Goal: Information Seeking & Learning: Check status

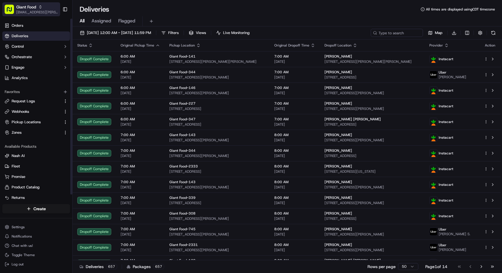
click at [26, 8] on span "Giant Food" at bounding box center [26, 7] width 20 height 6
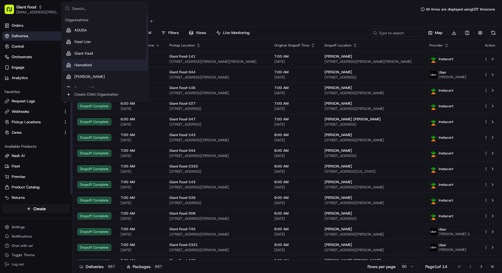
click at [98, 66] on div "Hannaford" at bounding box center [105, 65] width 84 height 12
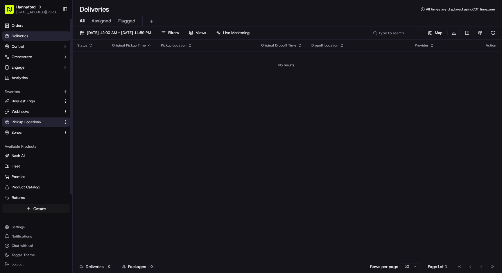
click at [37, 124] on span "Pickup Locations" at bounding box center [26, 121] width 29 height 5
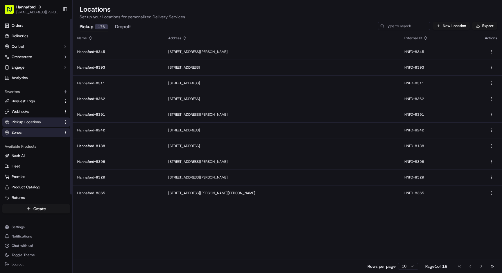
click at [34, 131] on link "Zones" at bounding box center [33, 132] width 56 height 5
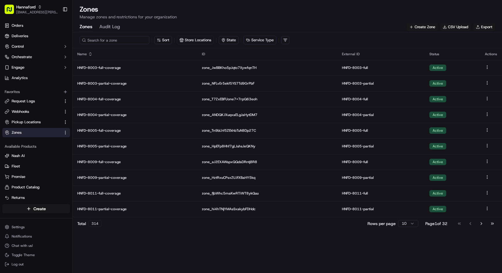
click at [112, 42] on input at bounding box center [115, 40] width 70 height 8
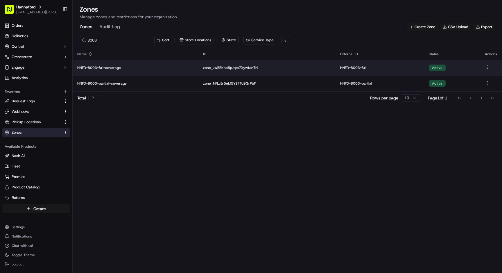
type input "8003"
click at [107, 68] on p "HNFD-8003-full-coverage" at bounding box center [135, 67] width 116 height 5
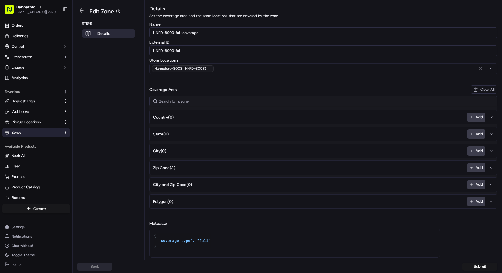
click at [185, 166] on button "Zip Code ( 2 ) Add" at bounding box center [323, 168] width 345 height 14
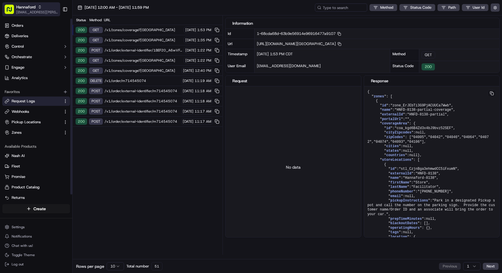
click at [25, 9] on span "Hannaford" at bounding box center [25, 7] width 19 height 6
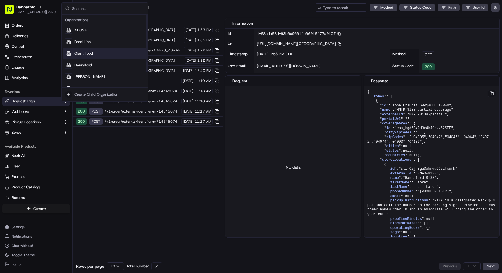
click at [89, 54] on span "Giant Food" at bounding box center [83, 53] width 19 height 5
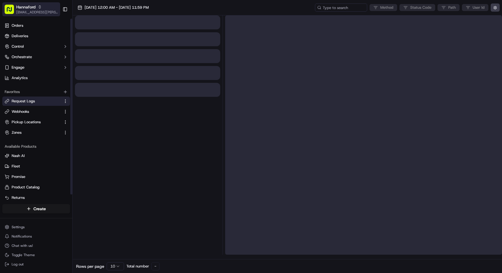
click at [32, 6] on span "Hannaford" at bounding box center [25, 7] width 19 height 6
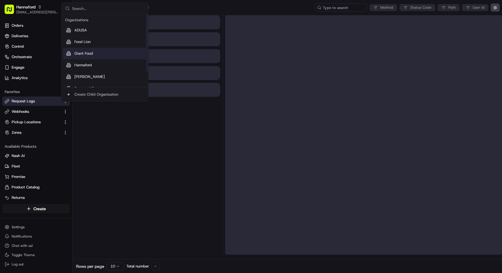
scroll to position [20, 0]
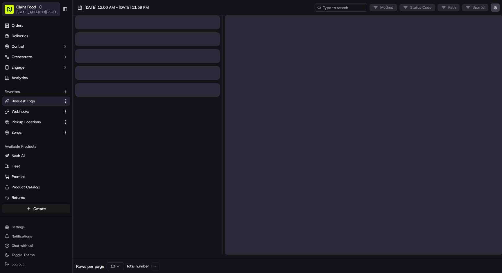
click at [39, 6] on icon "button" at bounding box center [40, 7] width 4 height 4
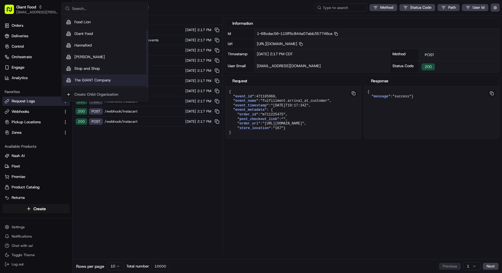
click at [100, 78] on span "The GIANT Company" at bounding box center [92, 80] width 37 height 5
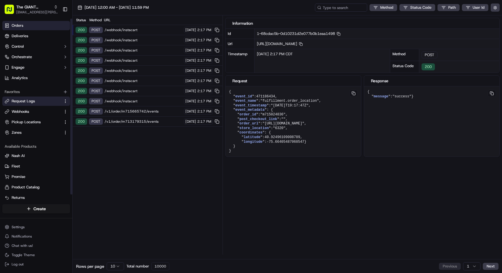
click at [35, 25] on link "Orders" at bounding box center [36, 25] width 68 height 9
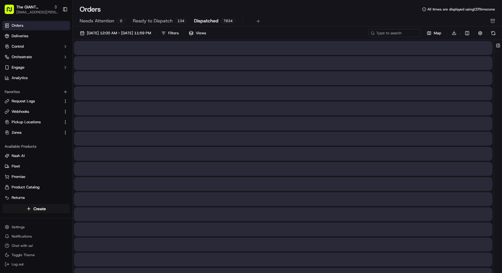
click at [210, 20] on span "Dispatched" at bounding box center [206, 20] width 24 height 7
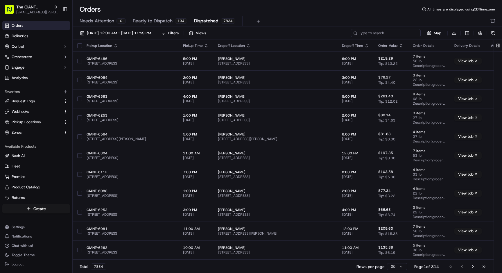
click at [385, 34] on input at bounding box center [386, 33] width 70 height 8
paste input "m711495071"
type input "m711495071"
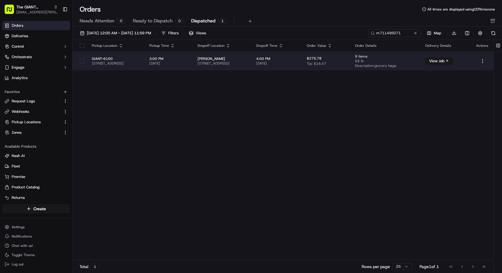
click at [247, 61] on span "[STREET_ADDRESS]" at bounding box center [222, 63] width 49 height 5
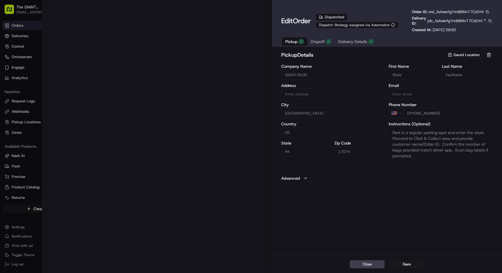
type input "[STREET_ADDRESS]"
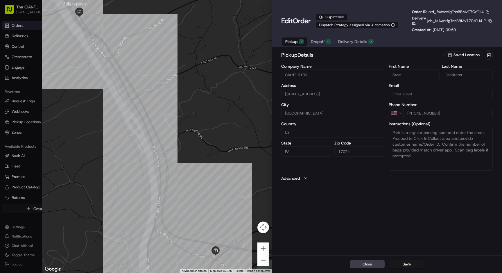
click at [488, 10] on button "button" at bounding box center [487, 11] width 5 height 5
click at [475, 21] on button "Copy ID" at bounding box center [474, 20] width 53 height 7
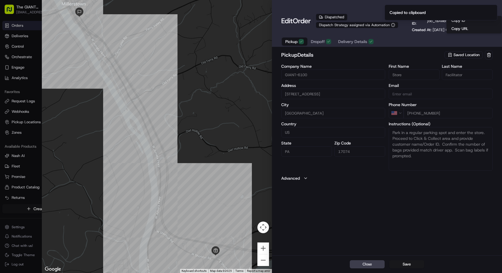
type input "+1"
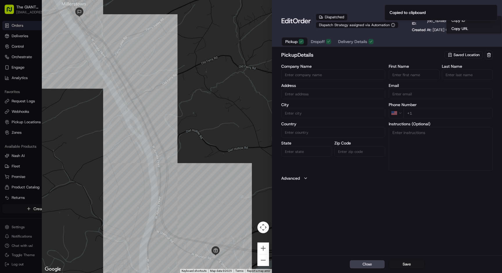
click at [28, 193] on div at bounding box center [251, 136] width 502 height 273
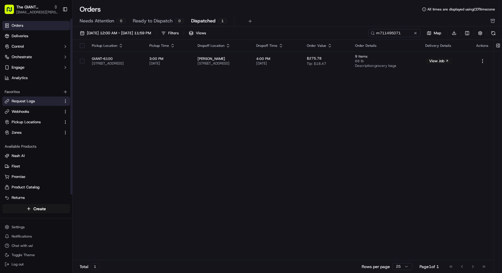
click at [32, 104] on button "Request Logs" at bounding box center [36, 100] width 68 height 9
click at [32, 103] on span "Request Logs" at bounding box center [23, 100] width 23 height 5
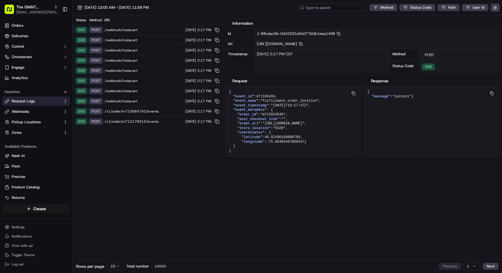
click at [325, 9] on input at bounding box center [332, 7] width 70 height 8
paste input "ord_faAwerfgTnnBBMvT7CzEH4"
type input "ord_faAwerfgTnnBBMvT7CzEH4"
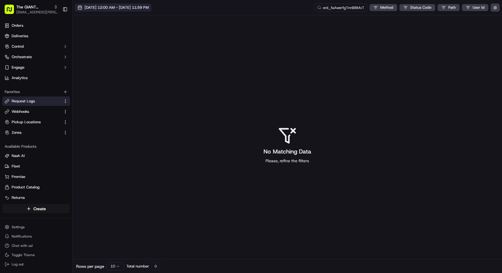
click at [146, 10] on button "[DATE] 12:00 AM - [DATE] 11:59 PM" at bounding box center [113, 7] width 76 height 8
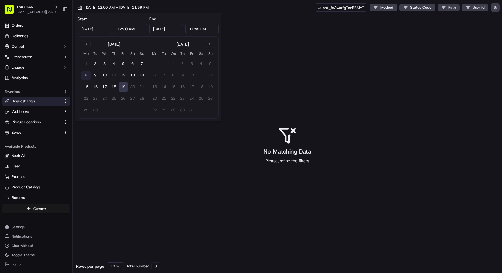
click at [88, 76] on button "8" at bounding box center [85, 75] width 9 height 9
type input "[DATE]"
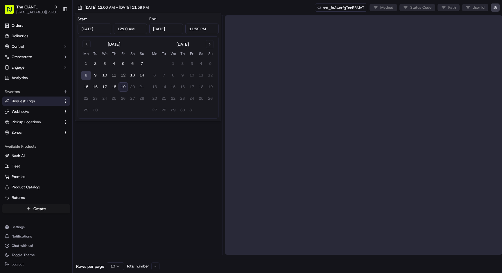
click at [125, 86] on button "19" at bounding box center [123, 86] width 9 height 9
type input "[DATE]"
click at [133, 152] on div at bounding box center [147, 134] width 145 height 239
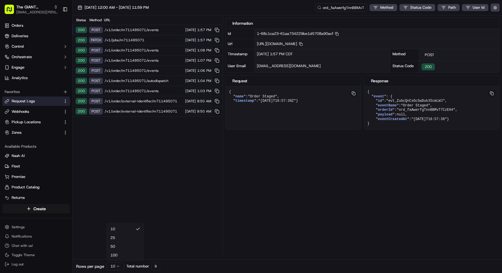
click at [117, 266] on html "The GIANT Company [EMAIL_ADDRESS][PERSON_NAME][DOMAIN_NAME] Toggle Sidebar Orde…" at bounding box center [251, 136] width 502 height 273
click at [496, 9] on button "button" at bounding box center [495, 7] width 9 height 8
click at [481, 19] on div "Display Only Provider Logs" at bounding box center [461, 17] width 74 height 5
click at [493, 19] on button "Display Only Provider Logs" at bounding box center [495, 18] width 5 height 5
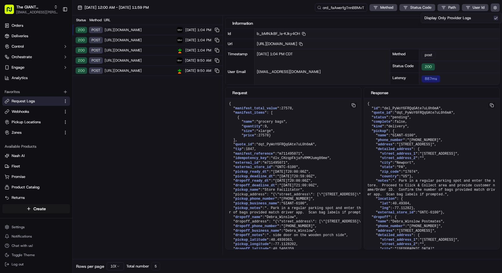
click at [157, 39] on span "[URL][DOMAIN_NAME]" at bounding box center [140, 40] width 71 height 5
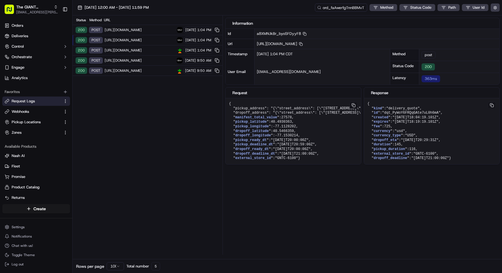
click at [154, 29] on span "[URL][DOMAIN_NAME]" at bounding box center [140, 30] width 71 height 5
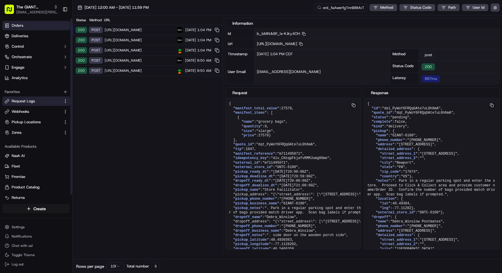
click at [32, 28] on link "Orders" at bounding box center [36, 25] width 68 height 9
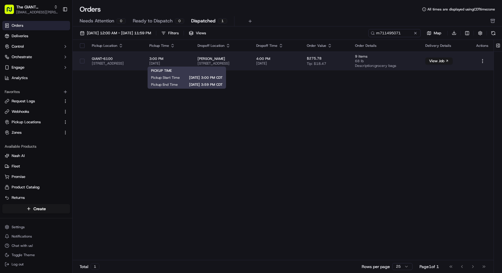
click at [180, 65] on span "[DATE]" at bounding box center [168, 63] width 39 height 5
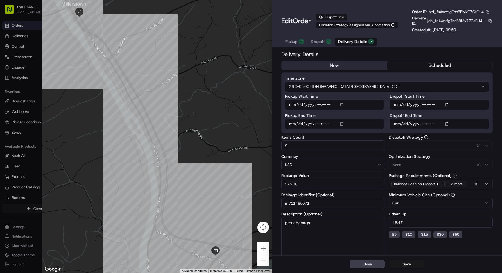
click at [357, 39] on span "Delivery Details" at bounding box center [352, 42] width 29 height 6
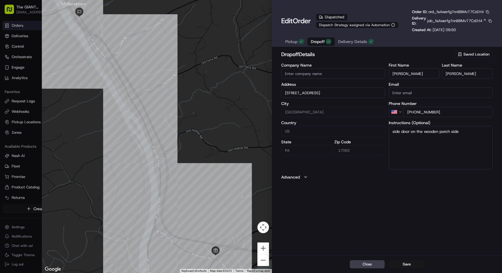
click at [317, 42] on span "Dropoff" at bounding box center [318, 42] width 14 height 6
type input "+1"
click at [16, 37] on div at bounding box center [251, 136] width 502 height 273
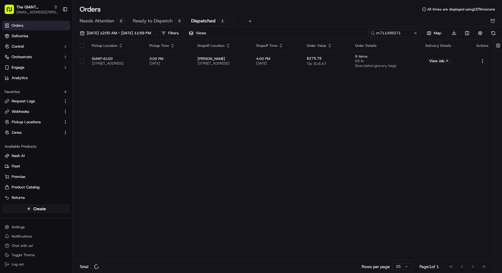
click at [16, 37] on span "Deliveries" at bounding box center [20, 35] width 17 height 5
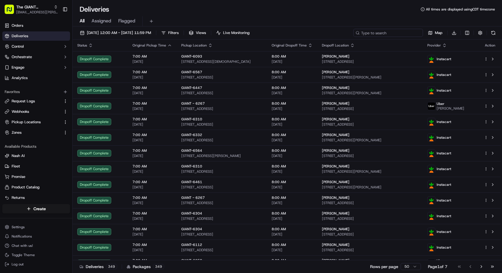
click at [385, 33] on input at bounding box center [388, 33] width 70 height 8
paste input "ord_faAwerfgTnnBBMvT7CzEH4"
type input "ord_faAwerfgTnnBBMvT7CzEH4"
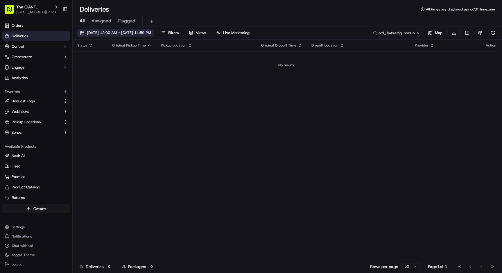
click at [151, 33] on span "[DATE] 12:00 AM - [DATE] 11:59 PM" at bounding box center [119, 32] width 64 height 5
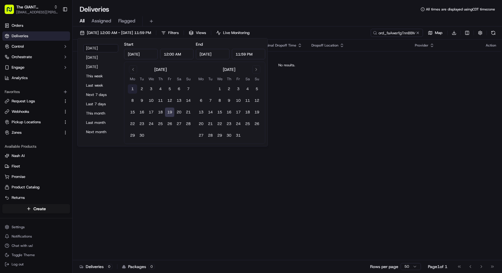
click at [134, 87] on button "1" at bounding box center [132, 88] width 9 height 9
type input "[DATE]"
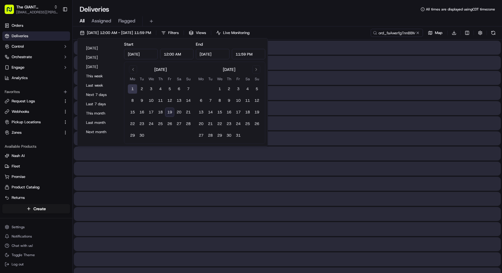
click at [170, 111] on button "19" at bounding box center [169, 111] width 9 height 9
type input "[DATE]"
click at [273, 16] on div "All Assigned Flagged" at bounding box center [287, 20] width 429 height 12
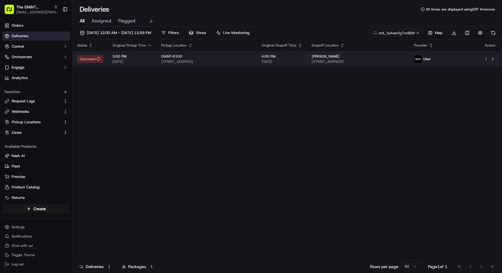
click at [218, 60] on span "[STREET_ADDRESS]" at bounding box center [206, 61] width 91 height 5
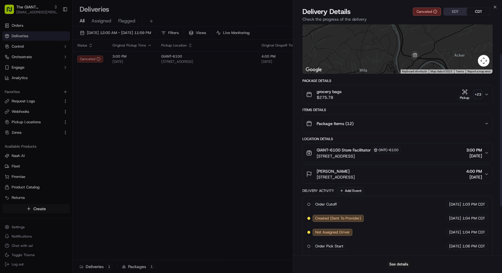
scroll to position [119, 0]
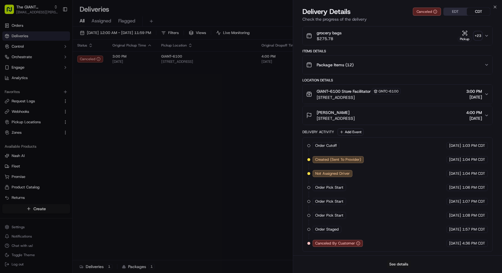
click at [394, 263] on button "See details" at bounding box center [399, 264] width 24 height 8
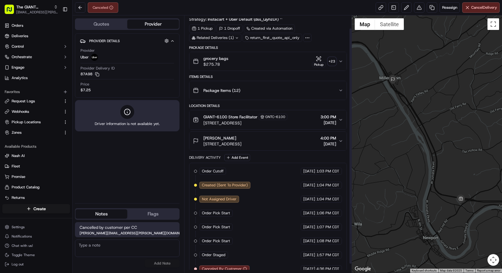
scroll to position [24, 0]
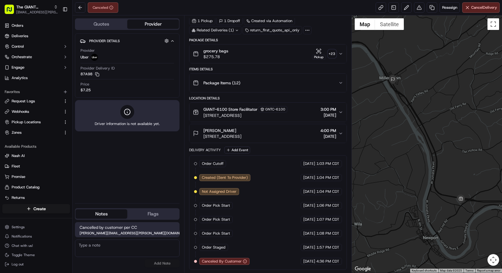
click at [147, 25] on button "Provider" at bounding box center [153, 23] width 52 height 9
click at [99, 26] on button "Quotes" at bounding box center [102, 23] width 52 height 9
click at [142, 25] on button "Provider" at bounding box center [153, 23] width 52 height 9
click at [32, 100] on span "Request Logs" at bounding box center [23, 100] width 23 height 5
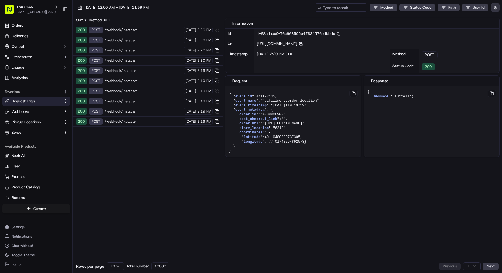
click at [495, 8] on button "button" at bounding box center [495, 7] width 9 height 8
click at [479, 17] on div "Display Only Provider Logs" at bounding box center [461, 17] width 74 height 5
click at [491, 21] on div "Display Only Provider Logs" at bounding box center [461, 18] width 81 height 10
click at [494, 20] on div "Display Only Provider Logs" at bounding box center [461, 17] width 74 height 5
click at [494, 19] on button "Display Only Provider Logs" at bounding box center [495, 18] width 5 height 5
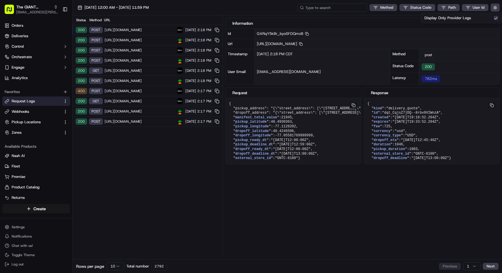
click at [323, 7] on input at bounding box center [332, 7] width 70 height 8
paste input "ord_faAwerfgTnnBBMvT7CzEH4"
type input "ord_faAwerfgTnnBBMvT7CzEH4"
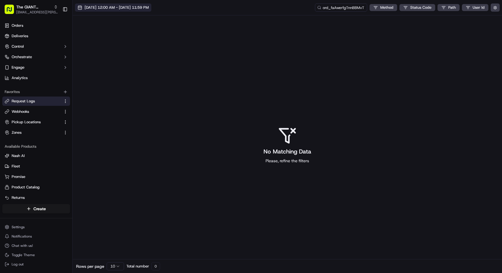
click at [139, 7] on span "[DATE] 12:00 AM - [DATE] 11:59 PM" at bounding box center [117, 7] width 64 height 5
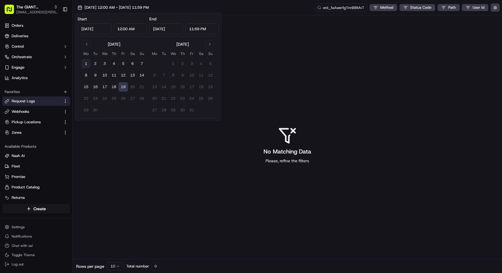
click at [86, 61] on button "1" at bounding box center [85, 63] width 9 height 9
type input "[DATE]"
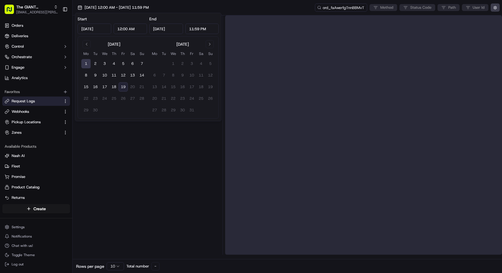
click at [123, 86] on button "19" at bounding box center [123, 86] width 9 height 9
type input "[DATE]"
click at [139, 164] on div at bounding box center [147, 134] width 145 height 239
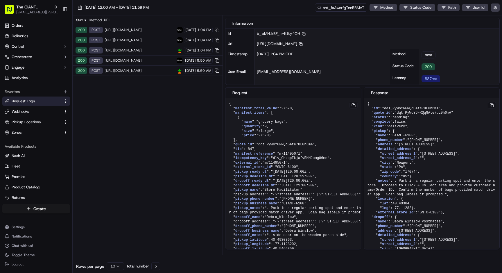
click at [122, 32] on span "[URL][DOMAIN_NAME]" at bounding box center [140, 30] width 71 height 5
click at [127, 47] on div "200 POST https://connect.instacart.com/v2/fulfillment/lastmile/stores 09/10/202…" at bounding box center [148, 50] width 150 height 10
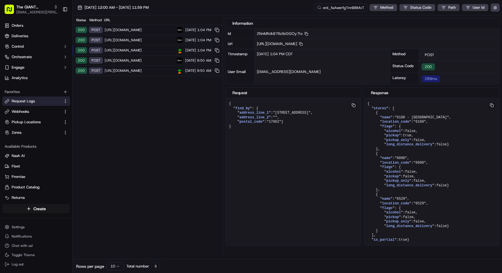
click at [127, 40] on span "[URL][DOMAIN_NAME]" at bounding box center [140, 40] width 71 height 5
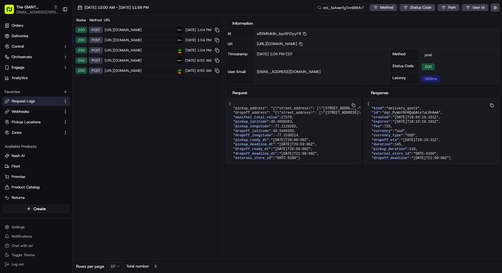
click at [130, 30] on span "[URL][DOMAIN_NAME]" at bounding box center [140, 30] width 71 height 5
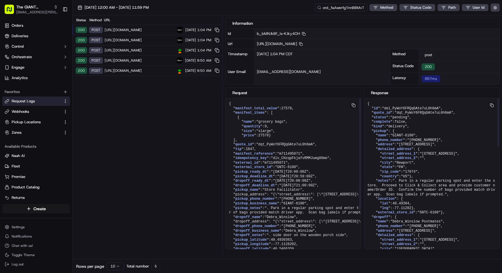
click at [418, 107] on span ""del_PyWoY6FRQqGAte7uL0h6mA"" at bounding box center [411, 108] width 59 height 4
drag, startPoint x: 386, startPoint y: 108, endPoint x: 441, endPoint y: 109, distance: 54.9
click at [441, 109] on span ""del_PyWoY6FRQqGAte7uL0h6mA"" at bounding box center [411, 108] width 59 height 4
copy span "del_PyWoY6FRQqGAte7uL0h6mA"
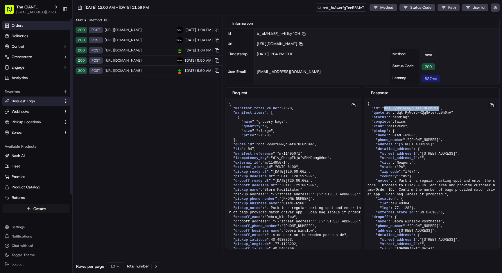
click at [24, 27] on link "Orders" at bounding box center [36, 25] width 68 height 9
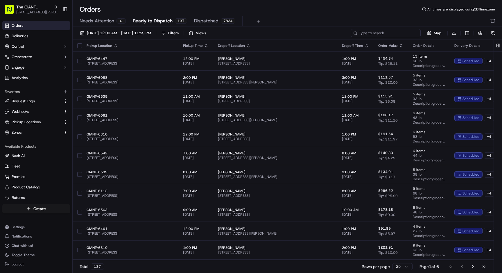
click at [389, 30] on input at bounding box center [386, 33] width 70 height 8
paste input "m712795889"
type input "m712795889"
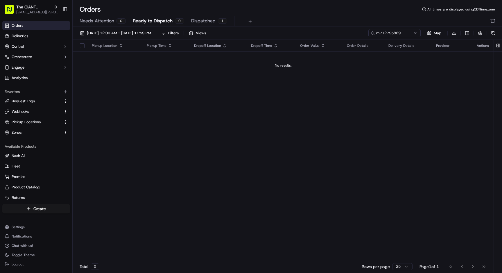
click at [203, 22] on span "Dispatched" at bounding box center [203, 20] width 24 height 7
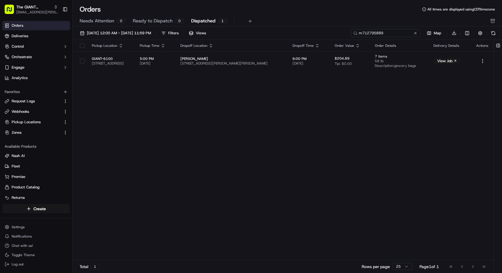
click at [384, 34] on input "m712795889" at bounding box center [386, 33] width 70 height 8
paste input "1495071"
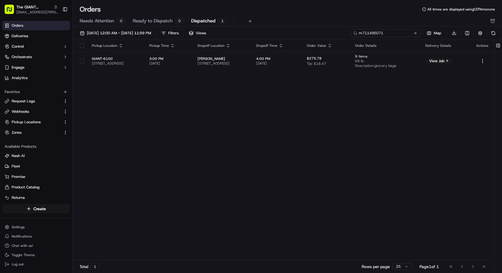
click at [367, 33] on input "m711495071" at bounding box center [386, 33] width 70 height 8
paste input "05838752"
type input "m705838752"
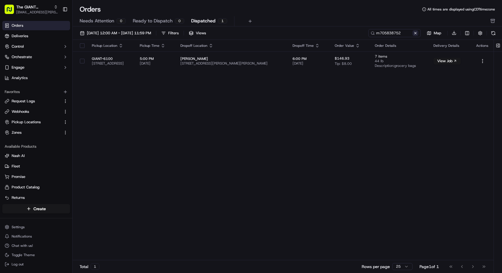
click at [417, 34] on button at bounding box center [415, 33] width 6 height 6
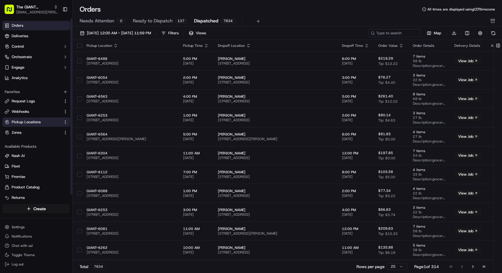
click at [43, 124] on link "Pickup Locations" at bounding box center [33, 121] width 56 height 5
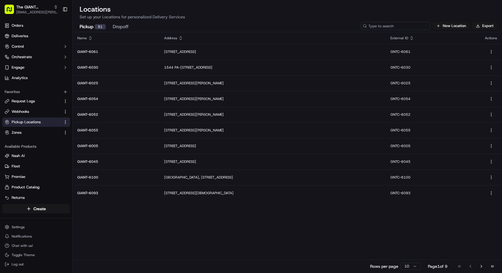
click at [401, 25] on input at bounding box center [395, 26] width 70 height 8
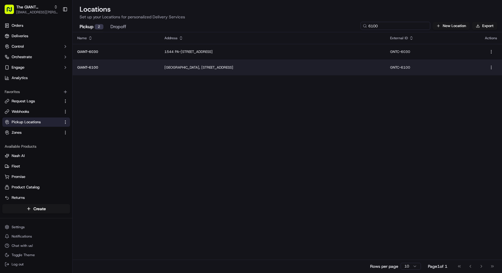
type input "6100"
click at [233, 67] on p "Giant Parking Lot, 12 Newport Plaza, Newport, PA 17074, USA" at bounding box center [272, 67] width 216 height 5
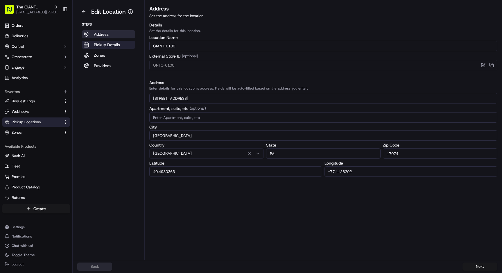
click at [101, 48] on button "Pickup Details" at bounding box center [108, 45] width 53 height 8
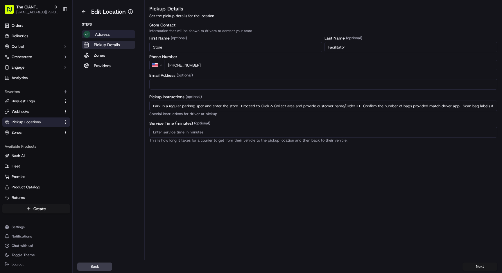
click at [102, 35] on p "Address" at bounding box center [102, 34] width 15 height 6
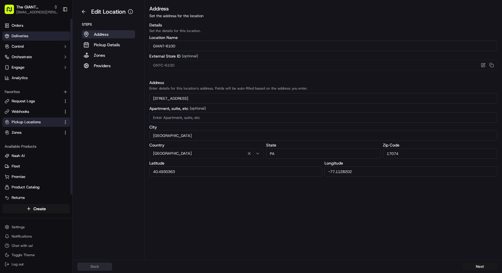
click at [31, 37] on link "Deliveries" at bounding box center [36, 35] width 68 height 9
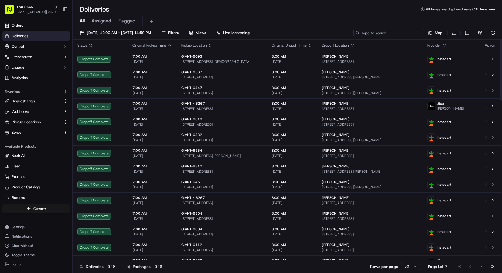
click at [383, 32] on input at bounding box center [388, 33] width 70 height 8
paste input "m712795889"
type input "m712795889"
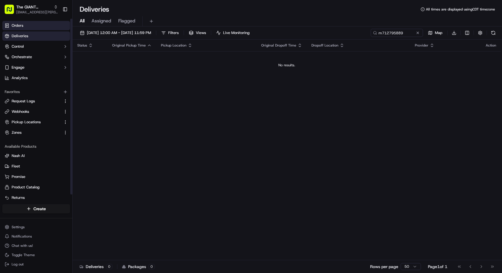
click at [43, 25] on link "Orders" at bounding box center [36, 25] width 68 height 9
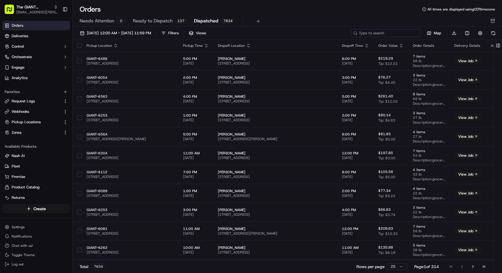
click at [394, 34] on input at bounding box center [386, 33] width 70 height 8
paste input "m712795889"
type input "m712795889"
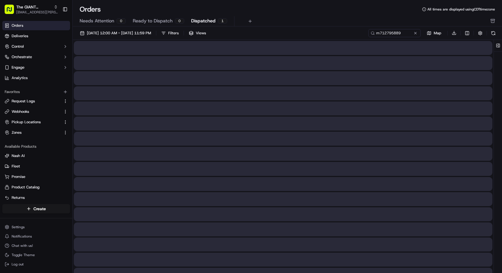
click at [204, 21] on span "Dispatched" at bounding box center [203, 20] width 24 height 7
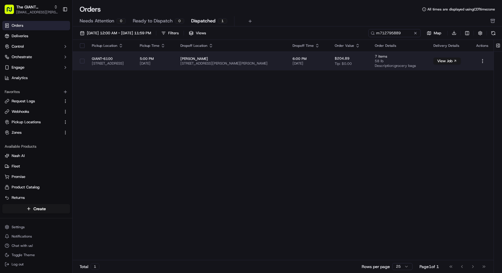
click at [171, 62] on span "[DATE]" at bounding box center [155, 63] width 31 height 5
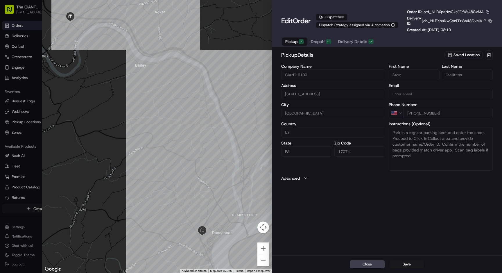
click at [488, 11] on button "button" at bounding box center [487, 11] width 5 height 5
click at [473, 19] on button "Copy ID" at bounding box center [474, 20] width 53 height 7
type input "+1"
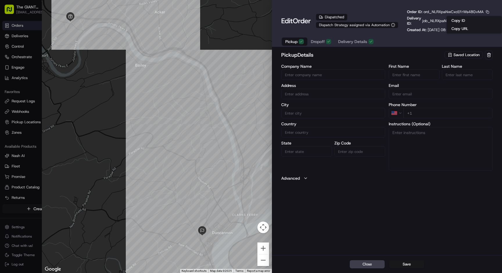
click at [21, 38] on div at bounding box center [251, 136] width 502 height 273
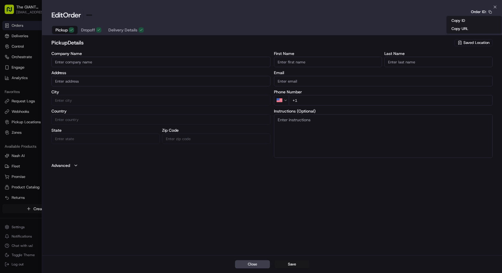
click at [21, 38] on span "Deliveries" at bounding box center [20, 35] width 17 height 5
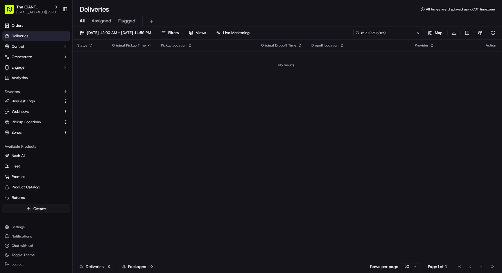
click at [392, 32] on input "m712795889" at bounding box center [388, 33] width 70 height 8
paste input "ord_NLRXpaNwCxcEFrWs48GvMA"
type input "ord_NLRXpaNwCxcEFrWs48GvMA"
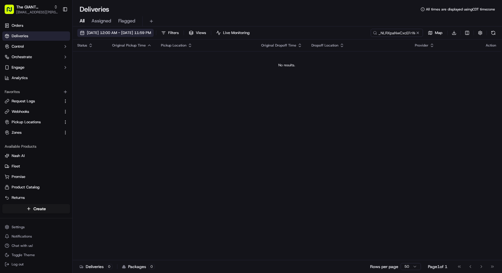
click at [116, 31] on span "[DATE] 12:00 AM - [DATE] 11:59 PM" at bounding box center [119, 32] width 64 height 5
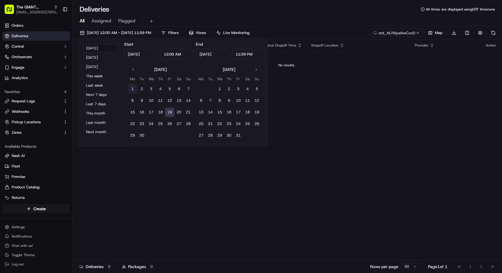
click at [133, 87] on button "1" at bounding box center [132, 88] width 9 height 9
type input "[DATE]"
click at [166, 111] on button "19" at bounding box center [169, 111] width 9 height 9
type input "[DATE]"
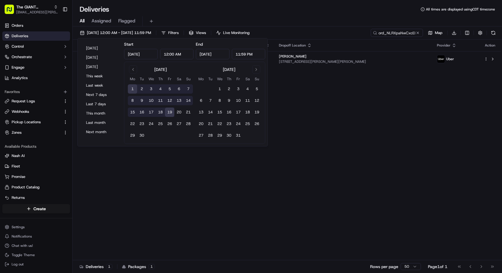
click at [306, 16] on div "All Assigned Flagged" at bounding box center [287, 20] width 429 height 12
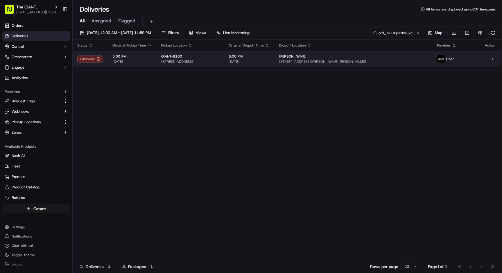
click at [219, 61] on span "[STREET_ADDRESS]" at bounding box center [190, 61] width 58 height 5
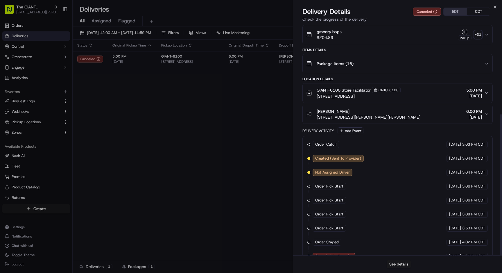
scroll to position [147, 0]
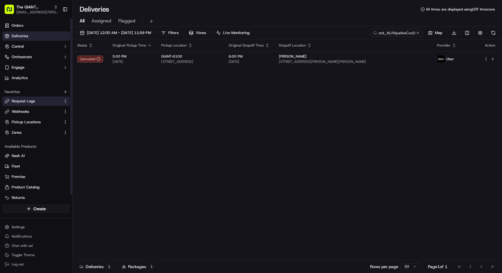
click at [32, 101] on span "Request Logs" at bounding box center [23, 100] width 23 height 5
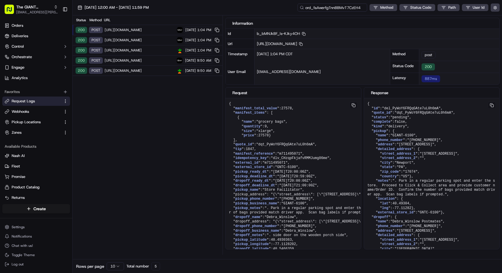
click at [329, 7] on input "ord_faAwerfgTnnBBMvT7CzEH4" at bounding box center [332, 7] width 70 height 8
paste input "NLRXpaNwCxcEFrWs48GvMA"
type input "ord_NLRXpaNwCxcEFrWs48GvMA"
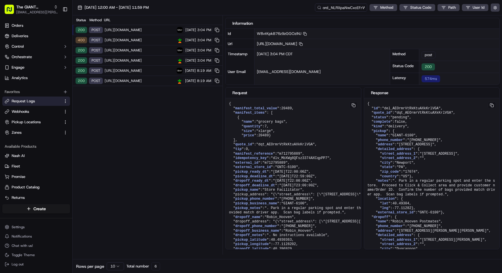
click at [154, 30] on span "[URL][DOMAIN_NAME]" at bounding box center [140, 30] width 71 height 5
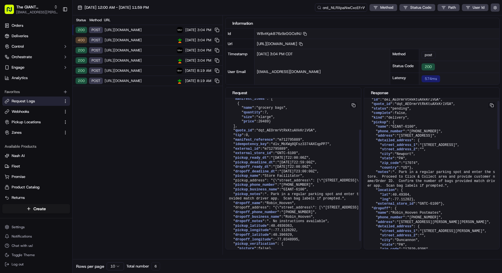
scroll to position [0, 0]
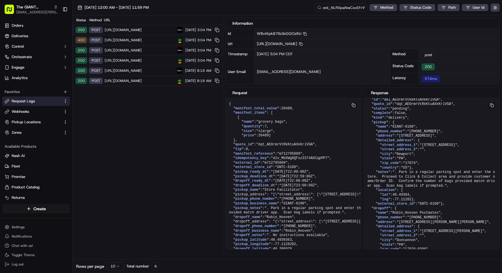
click at [158, 41] on span "https://connect.instacart.com/v2/fulfillment/lastmile/orders" at bounding box center [140, 40] width 71 height 5
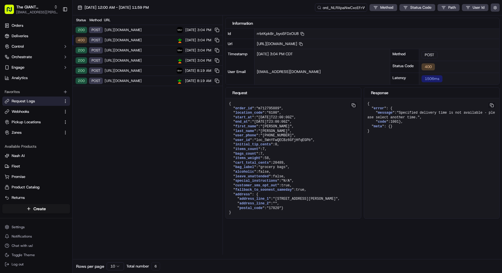
click at [143, 29] on span "[URL][DOMAIN_NAME]" at bounding box center [140, 30] width 71 height 5
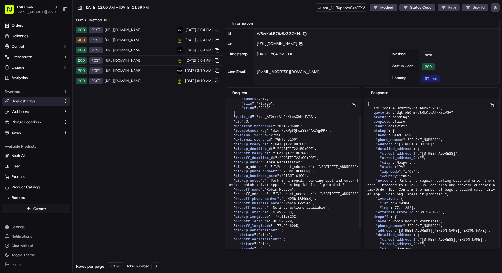
scroll to position [27, 0]
click at [10, 22] on link "Orders" at bounding box center [36, 25] width 68 height 9
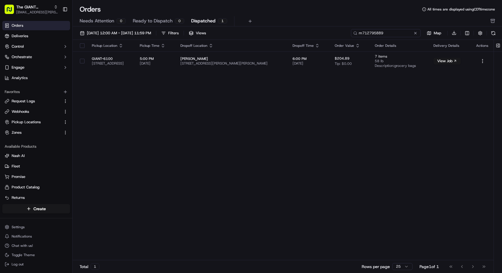
click at [388, 33] on input "m712795889" at bounding box center [386, 33] width 70 height 8
paste input "1495071"
type input "m711495071"
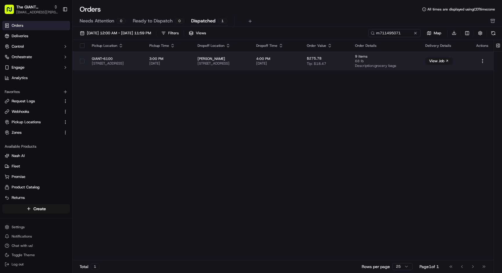
click at [140, 64] on span "[STREET_ADDRESS]" at bounding box center [116, 63] width 48 height 5
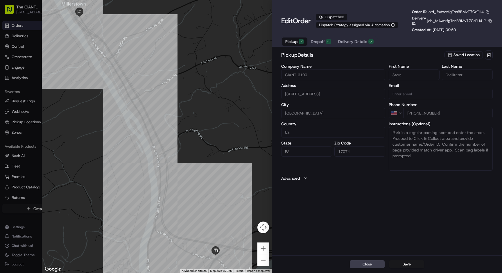
type input "+1"
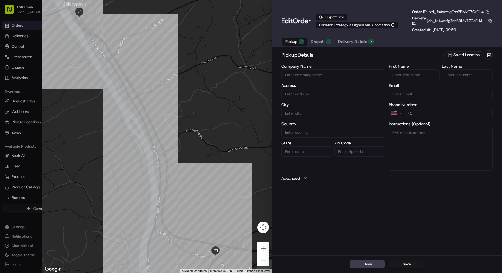
click at [39, 87] on div at bounding box center [251, 136] width 502 height 273
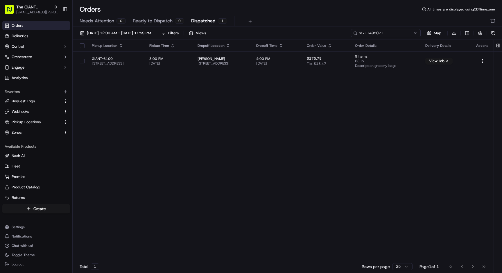
click at [387, 35] on input "m711495071" at bounding box center [386, 33] width 70 height 8
paste input "2795889"
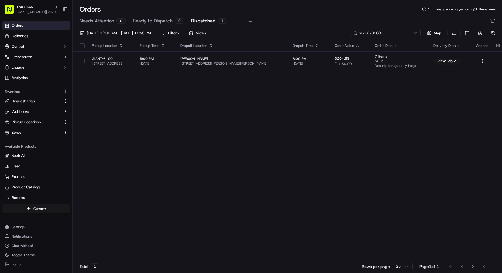
click at [372, 34] on input "m712795889" at bounding box center [386, 33] width 70 height 8
paste input "1495071"
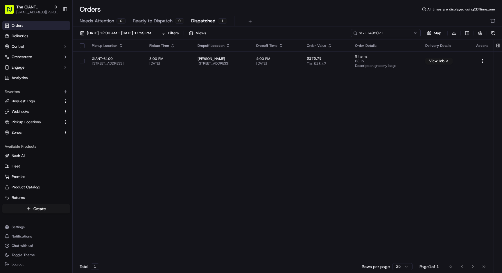
click at [373, 32] on input "m711495071" at bounding box center [386, 33] width 70 height 8
paste input "05838752"
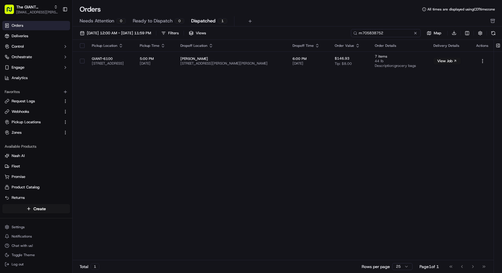
click at [364, 32] on input "m705838752" at bounding box center [386, 33] width 70 height 8
paste input "12684836"
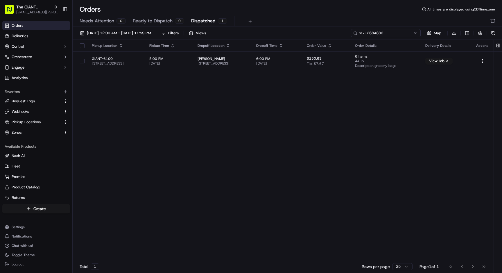
click at [370, 30] on input "m712684836" at bounding box center [386, 33] width 70 height 8
paste input "0147429"
type input "m710147429"
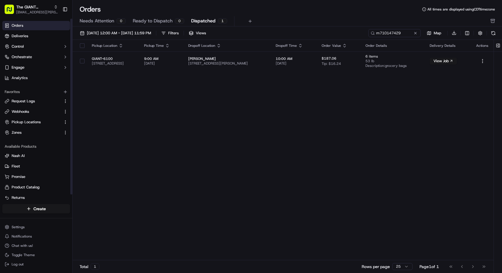
click at [30, 25] on link "Orders" at bounding box center [36, 25] width 68 height 9
click at [32, 38] on link "Deliveries" at bounding box center [36, 35] width 68 height 9
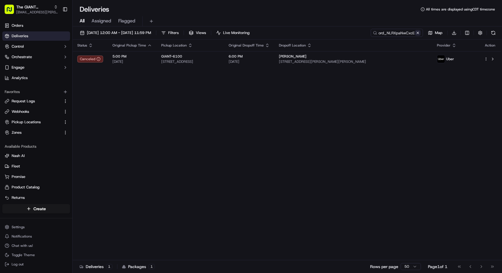
click at [417, 34] on button at bounding box center [418, 33] width 6 height 6
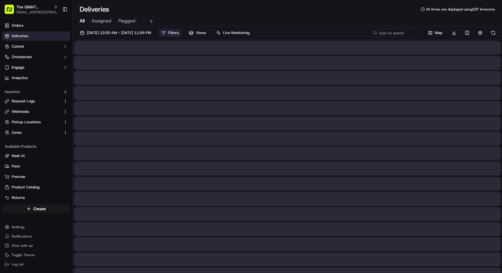
click at [179, 32] on span "Filters" at bounding box center [173, 32] width 10 height 5
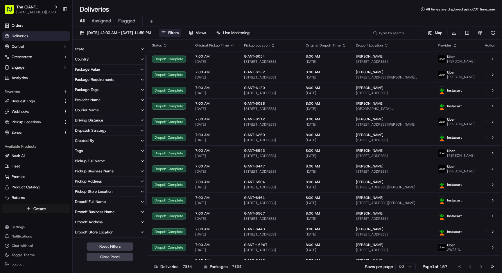
scroll to position [20, 0]
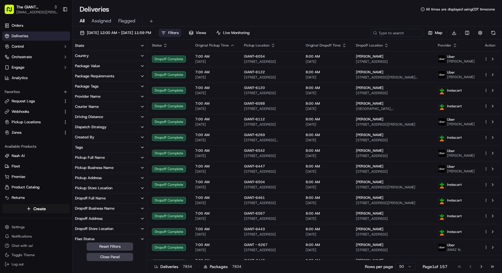
click at [121, 189] on button "Pickup Store Location" at bounding box center [110, 188] width 74 height 10
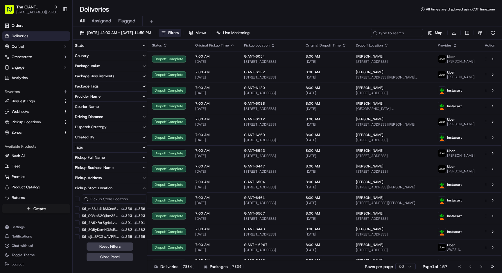
click at [116, 196] on input at bounding box center [114, 198] width 64 height 9
type input "6100"
click at [106, 210] on div "GIANT-6100 104 104" at bounding box center [110, 209] width 74 height 6
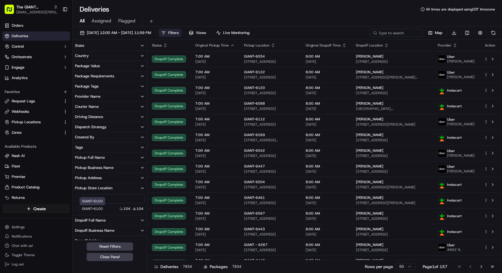
click at [97, 207] on label "GIANT-6100" at bounding box center [92, 208] width 21 height 5
click at [80, 207] on button "GIANT-6100" at bounding box center [77, 208] width 5 height 5
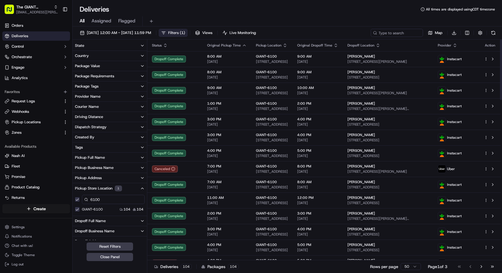
click at [166, 47] on icon "button" at bounding box center [165, 45] width 5 height 5
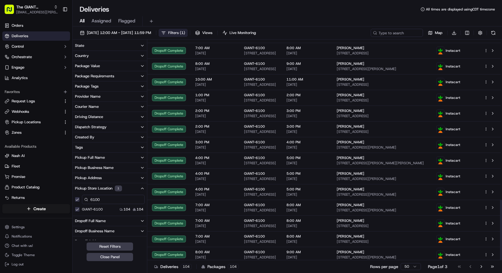
scroll to position [584, 0]
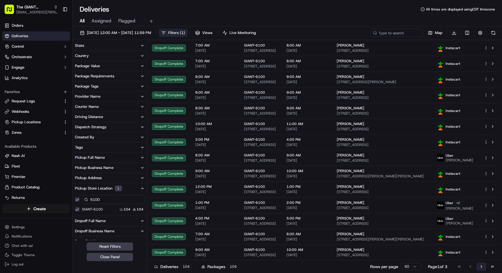
click at [482, 266] on button "Go to next page" at bounding box center [481, 266] width 10 height 8
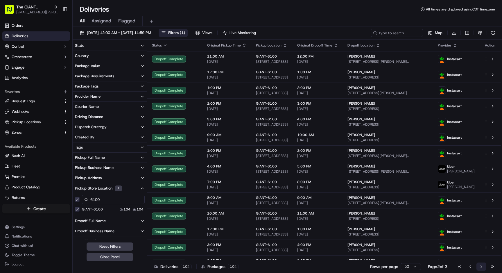
click at [482, 265] on button "Go to next page" at bounding box center [481, 266] width 10 height 8
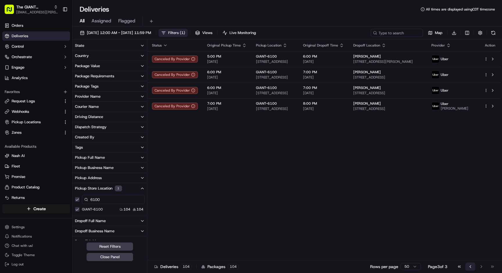
click at [470, 267] on button "Go to previous page" at bounding box center [470, 266] width 10 height 8
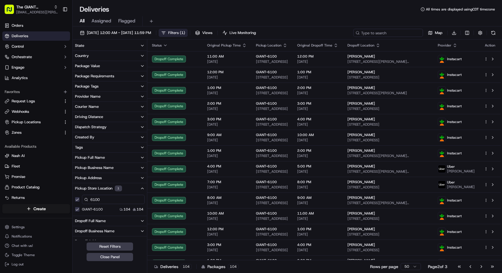
click at [383, 32] on input at bounding box center [388, 33] width 70 height 8
paste input "m710147429"
type input "m710147429"
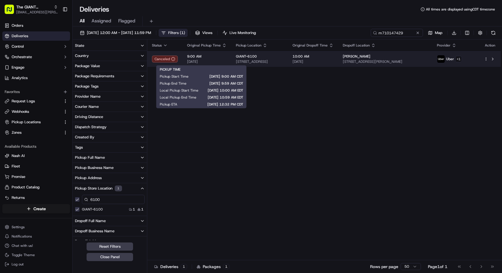
click at [196, 57] on span "9:00 AM" at bounding box center [207, 56] width 40 height 5
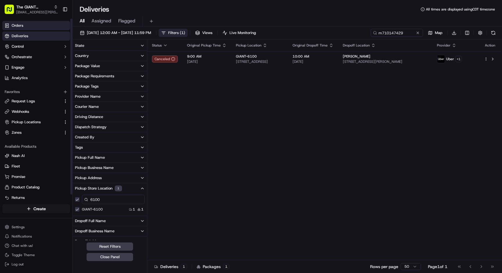
click at [18, 27] on span "Orders" at bounding box center [18, 25] width 12 height 5
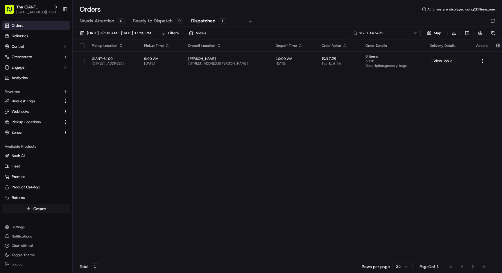
click at [391, 33] on input "m710147429" at bounding box center [386, 33] width 70 height 8
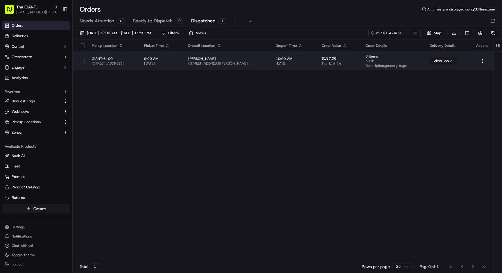
click at [135, 58] on span "GIANT-6100" at bounding box center [113, 58] width 43 height 5
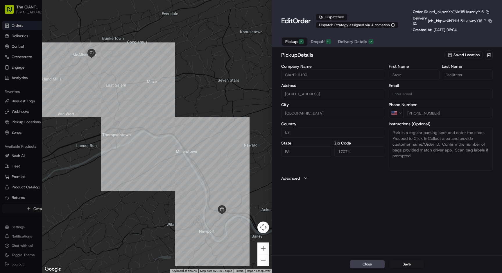
click at [487, 12] on button "button" at bounding box center [487, 11] width 5 height 5
click at [466, 20] on button "Copy ID" at bounding box center [474, 20] width 53 height 7
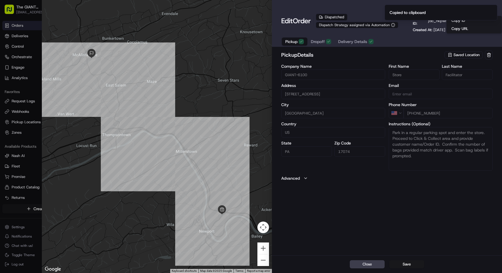
type input "+1"
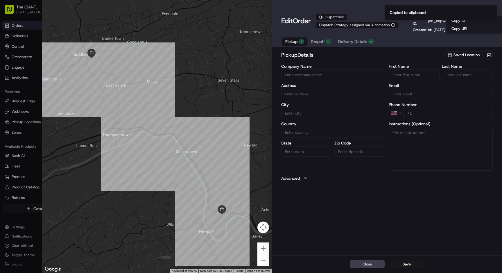
click at [34, 74] on div at bounding box center [251, 136] width 502 height 273
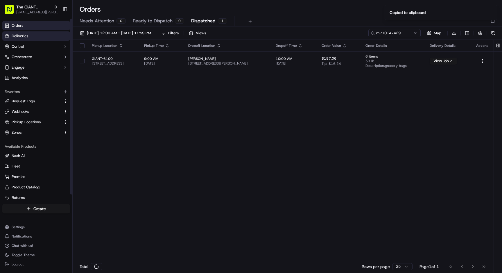
click at [28, 37] on span "Deliveries" at bounding box center [20, 35] width 17 height 5
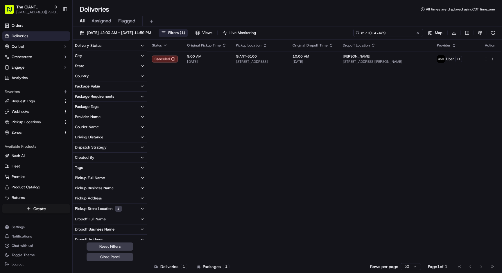
click at [393, 32] on input "m710147429" at bounding box center [388, 33] width 70 height 8
paste input "ord_hkpwrXhENkfJ5HxuweyYJ6"
type input "ord_hkpwrXhENkfJ5HxuweyYJ6"
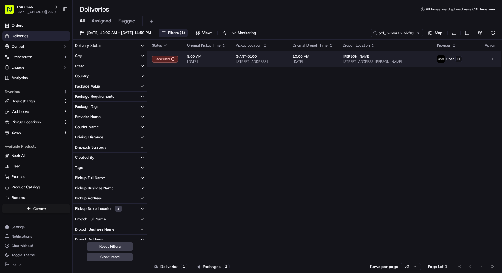
click at [239, 61] on span "[STREET_ADDRESS]" at bounding box center [259, 61] width 47 height 5
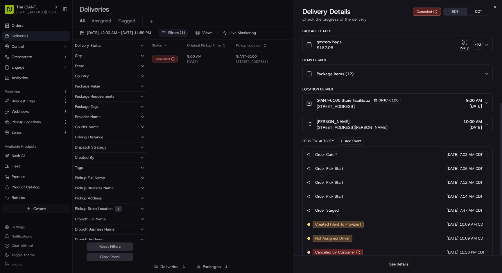
scroll to position [119, 0]
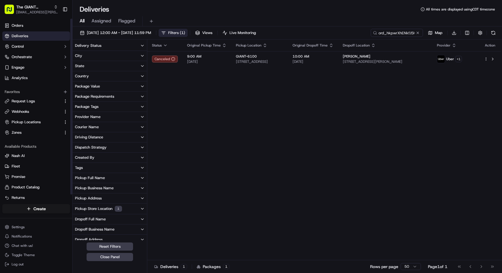
click at [26, 103] on span "Request Logs" at bounding box center [23, 100] width 23 height 5
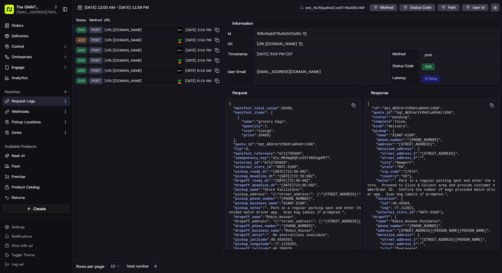
click at [331, 6] on input "ord_NLRXpaNwCxcEFrWs48GvMA" at bounding box center [332, 7] width 70 height 8
paste input "hkpwrXhENkfJ5HxuweyYJ6"
type input "ord_hkpwrXhENkfJ5HxuweyYJ6"
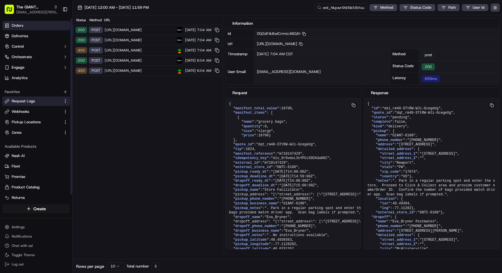
click at [24, 27] on link "Orders" at bounding box center [36, 25] width 68 height 9
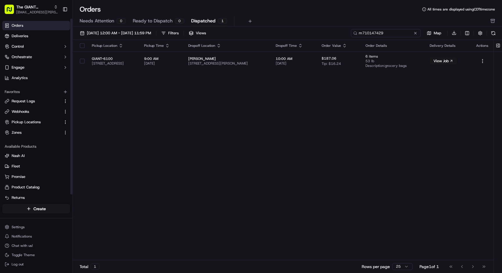
click at [380, 32] on input "m710147429" at bounding box center [386, 33] width 70 height 8
paste input "1495071"
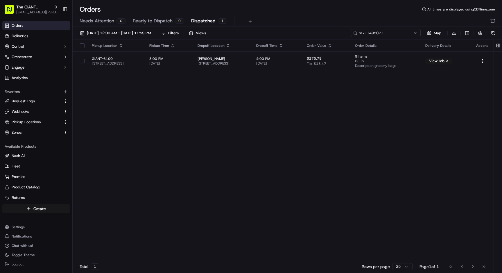
click at [386, 31] on input "m711495071" at bounding box center [386, 33] width 70 height 8
click at [371, 32] on input "m711495071" at bounding box center [386, 33] width 70 height 8
paste input "2795889"
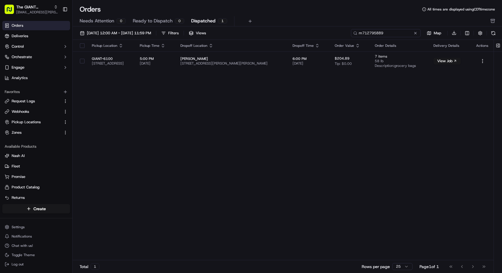
click at [371, 31] on input "m712795889" at bounding box center [386, 33] width 70 height 8
paste input "05838752"
click at [376, 32] on input "m705838752" at bounding box center [386, 33] width 70 height 8
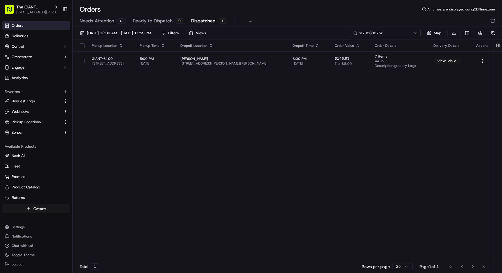
paste input "12684836"
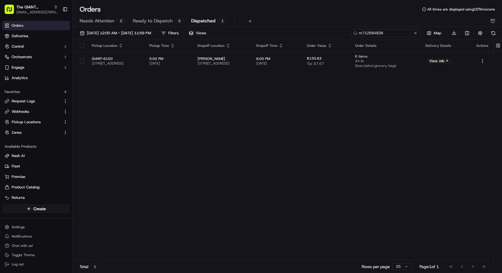
click at [378, 33] on input "m712684836" at bounding box center [386, 33] width 70 height 8
paste input "0147429"
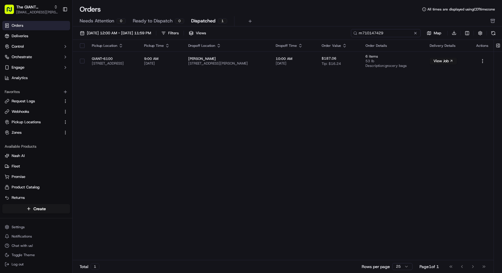
click at [374, 32] on input "m710147429" at bounding box center [386, 33] width 70 height 8
paste input "1252510"
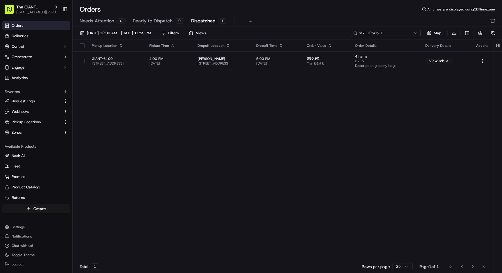
click at [371, 33] on input "m711252510" at bounding box center [386, 33] width 70 height 8
paste input "0038605"
type input "m710038605"
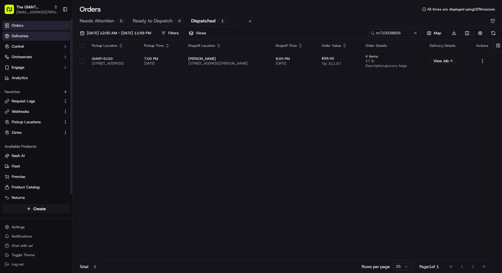
click at [28, 37] on link "Deliveries" at bounding box center [36, 35] width 68 height 9
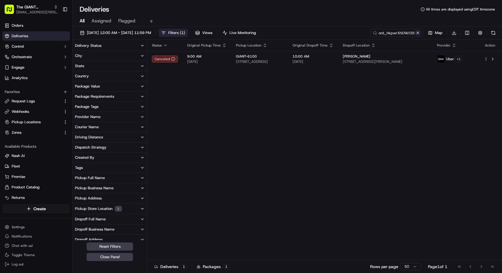
click at [418, 31] on button at bounding box center [418, 33] width 6 height 6
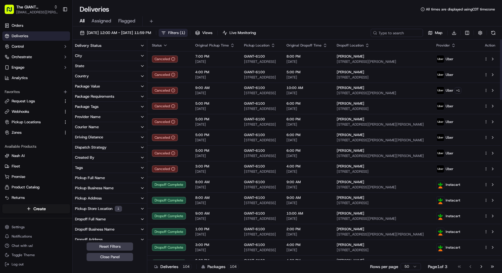
click at [322, 45] on span "Original Dropoff Time" at bounding box center [303, 45] width 35 height 5
click at [327, 44] on icon "button" at bounding box center [325, 45] width 5 height 5
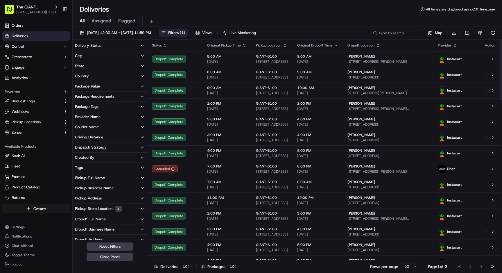
click at [338, 45] on icon "button" at bounding box center [335, 45] width 5 height 5
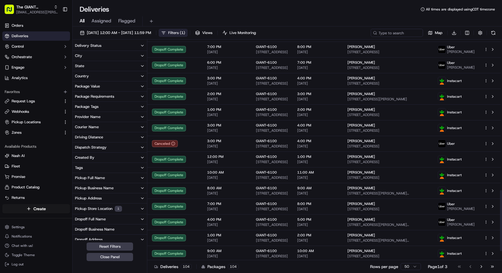
scroll to position [575, 0]
